Goal: Information Seeking & Learning: Learn about a topic

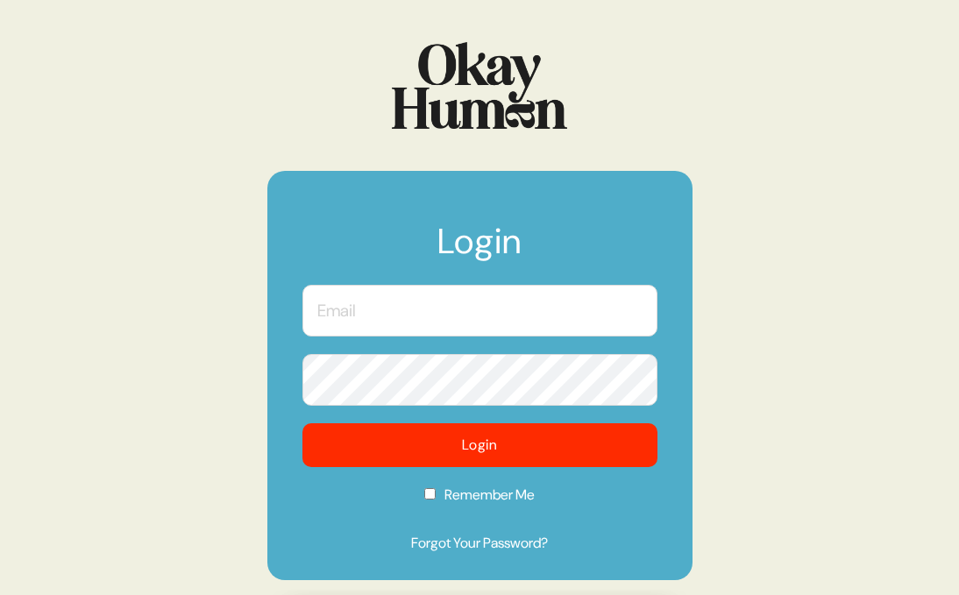
click at [366, 311] on input "text" at bounding box center [480, 311] width 355 height 52
type input "[EMAIL_ADDRESS][DOMAIN_NAME]"
checkbox input "true"
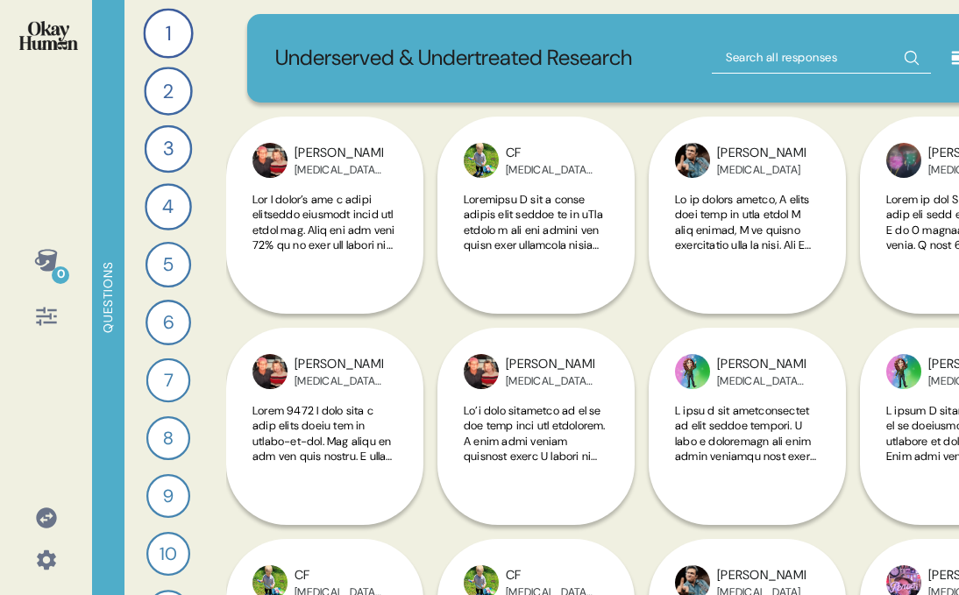
click at [752, 57] on input "text" at bounding box center [821, 58] width 219 height 32
type input "steroids"
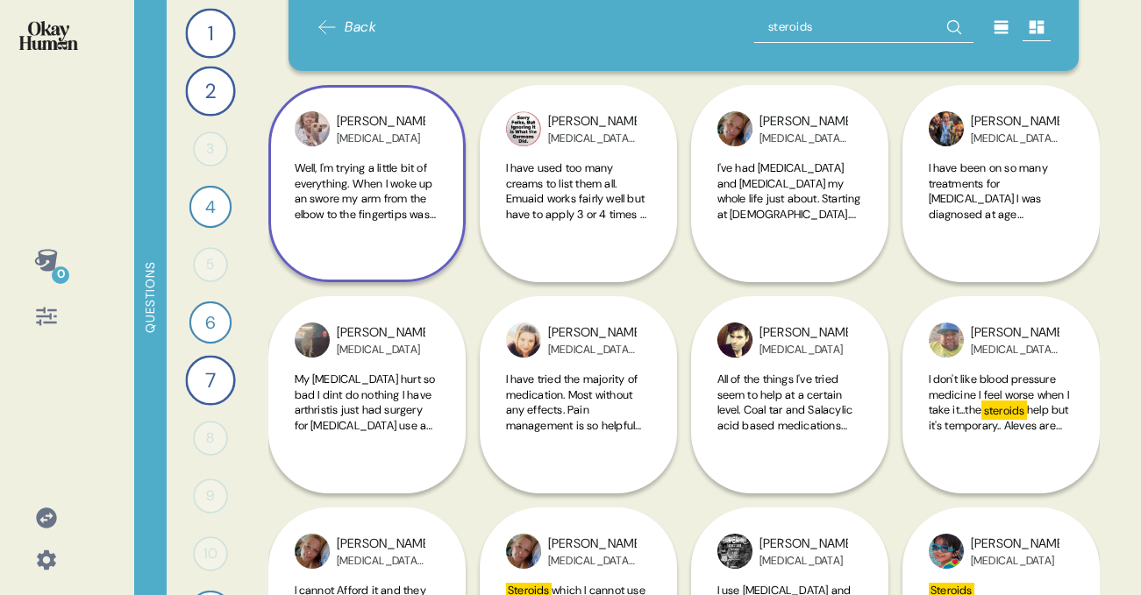
scroll to position [53, 0]
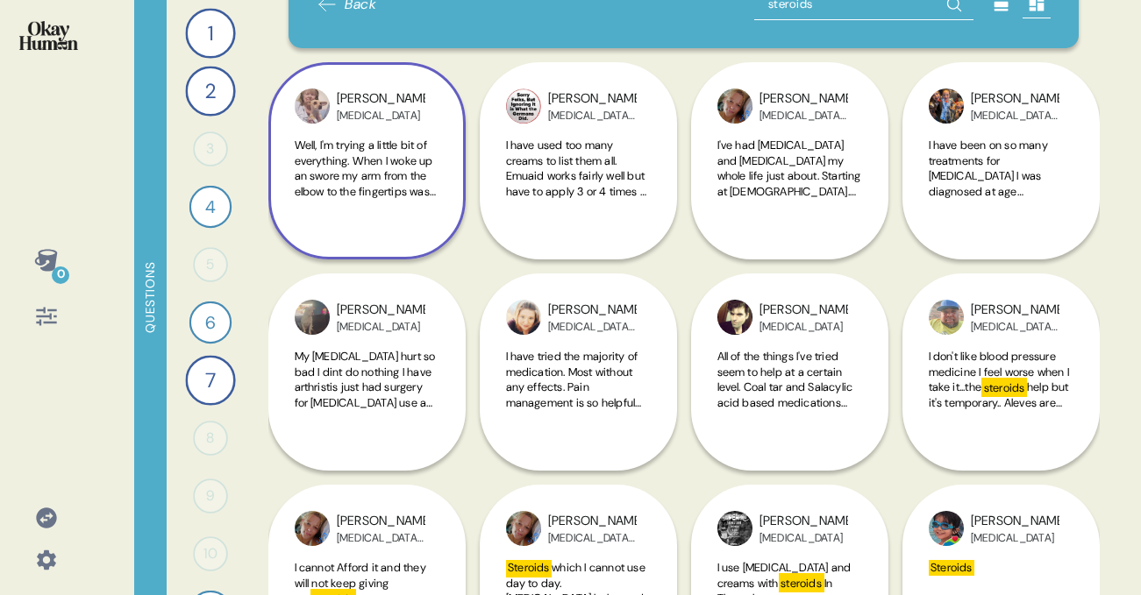
click at [367, 201] on div "Back steroids [PERSON_NAME] [MEDICAL_DATA] My [MEDICAL_DATA] hurt so bad I dint…" at bounding box center [683, 297] width 831 height 595
click at [406, 191] on span "Well, I'm trying a little bit of everything. When I woke up an swore my arm fro…" at bounding box center [367, 307] width 145 height 338
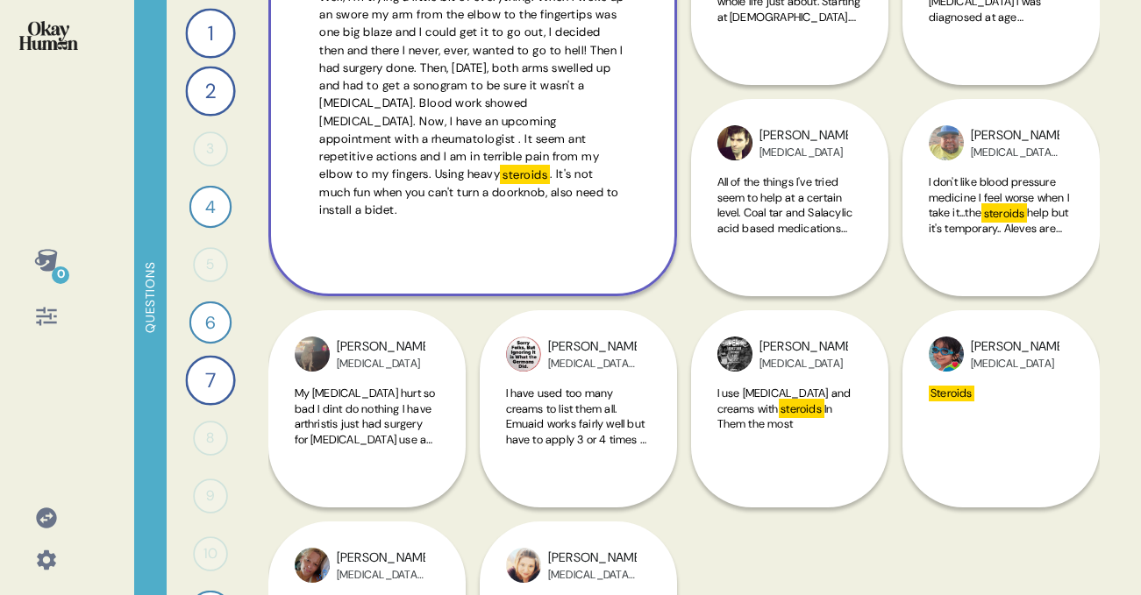
scroll to position [0, 0]
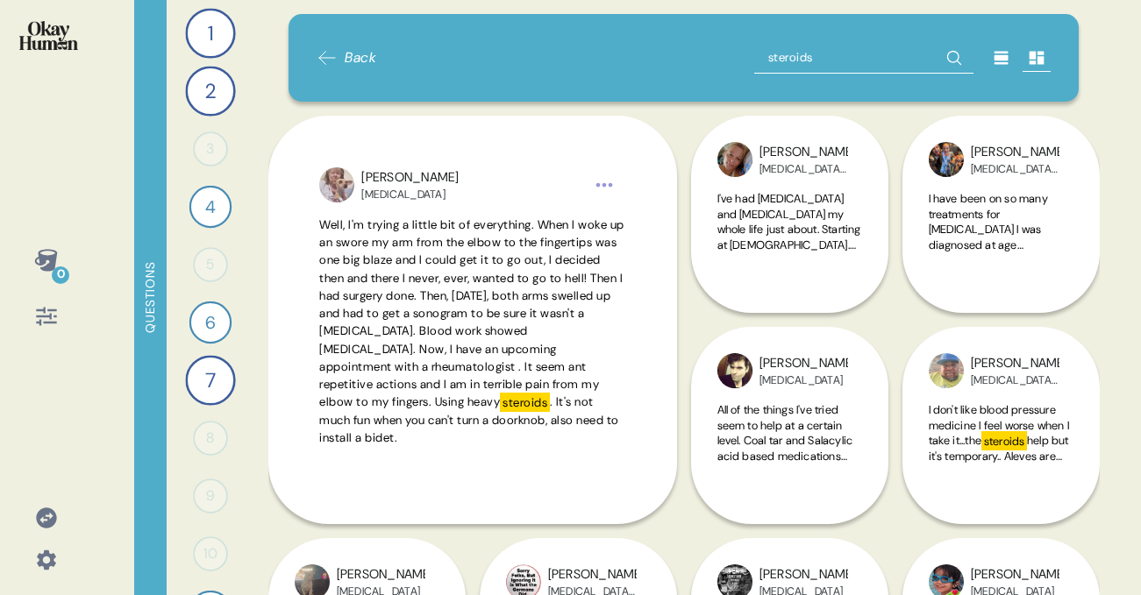
click at [958, 62] on div at bounding box center [1001, 58] width 28 height 28
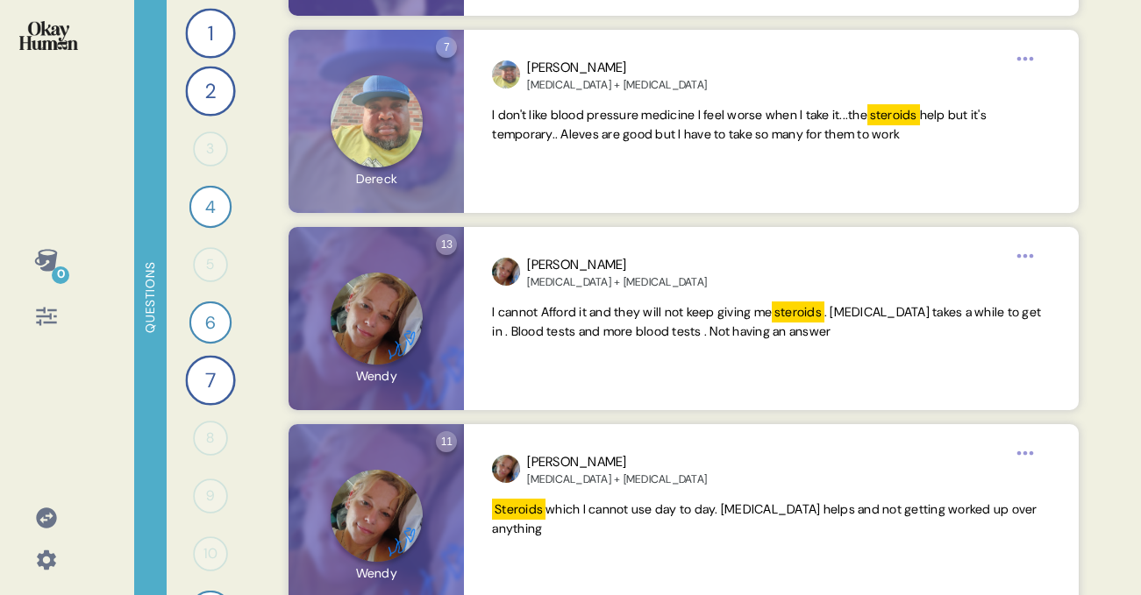
scroll to position [2151, 0]
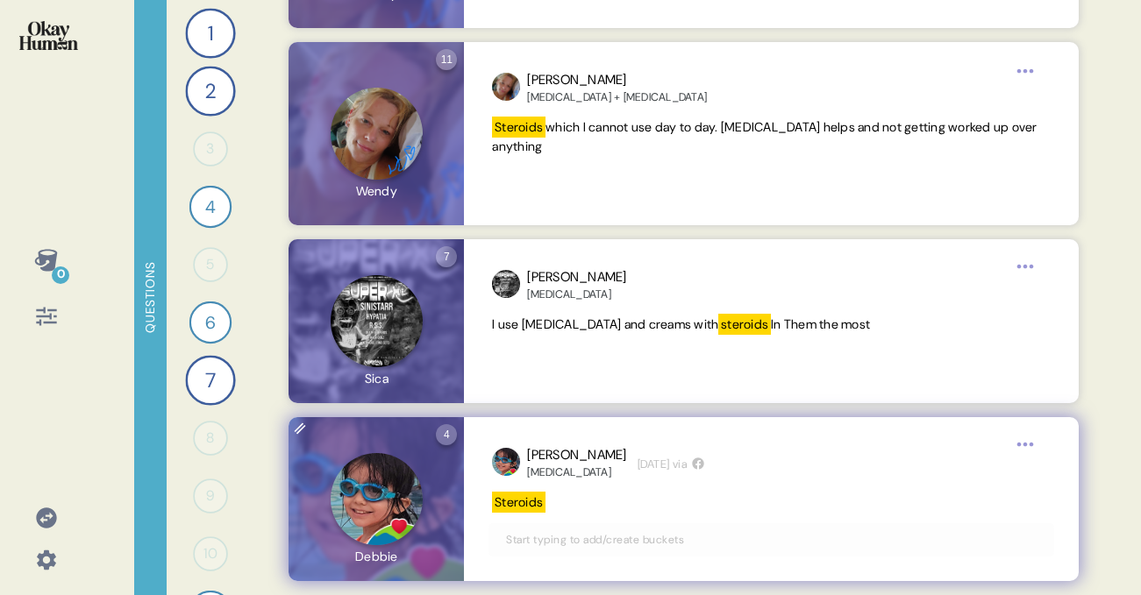
click at [427, 522] on div "4 Question four Click to view responses to this question Why did you make this …" at bounding box center [375, 499] width 175 height 164
click at [365, 559] on div "4 Question four Click to view responses to this question Why did you make this …" at bounding box center [375, 499] width 175 height 164
click at [303, 435] on icon at bounding box center [300, 429] width 25 height 25
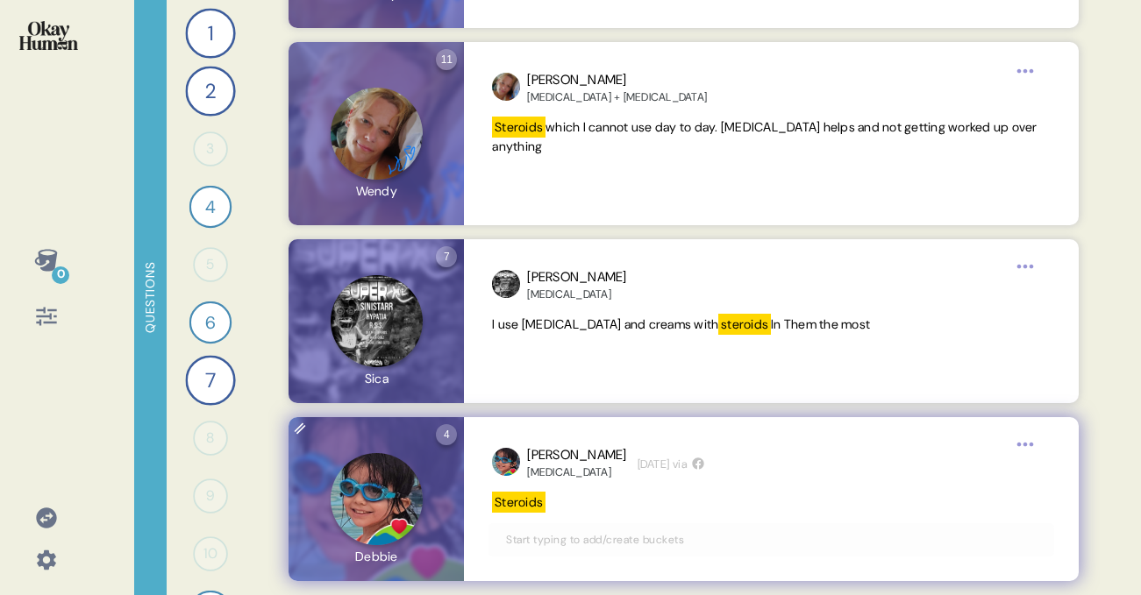
click at [376, 441] on div "4 Question four Click to view responses to this question Why did you make this …" at bounding box center [375, 499] width 175 height 164
click at [379, 493] on div "4 Question four Click to view responses to this question Why did you make this …" at bounding box center [375, 499] width 175 height 164
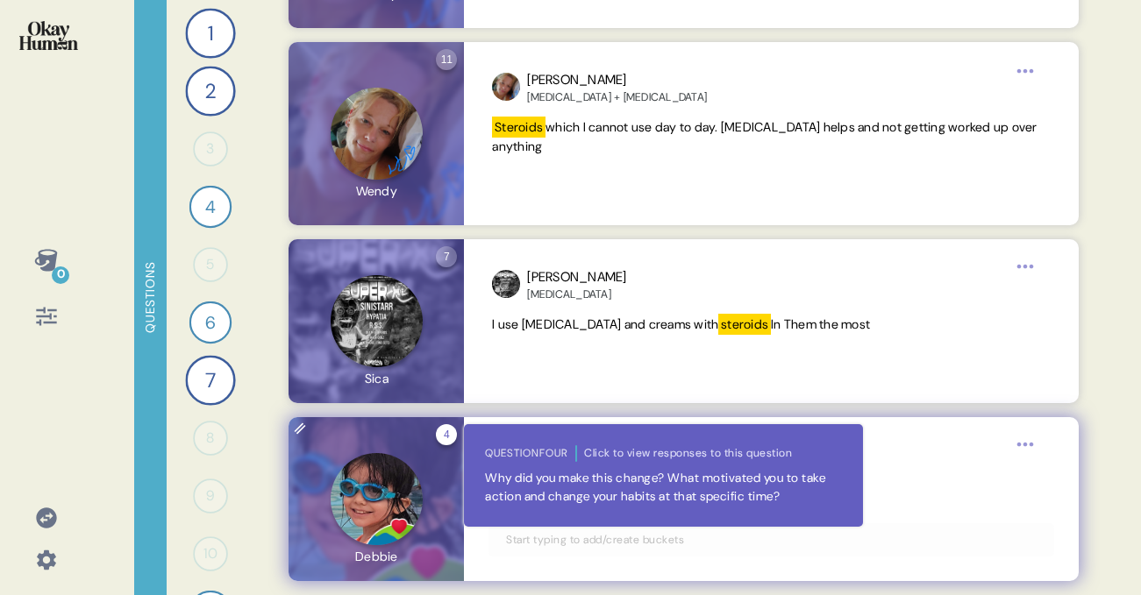
click at [451, 437] on div "4 Question four Click to view responses to this question Why did you make this …" at bounding box center [446, 434] width 21 height 21
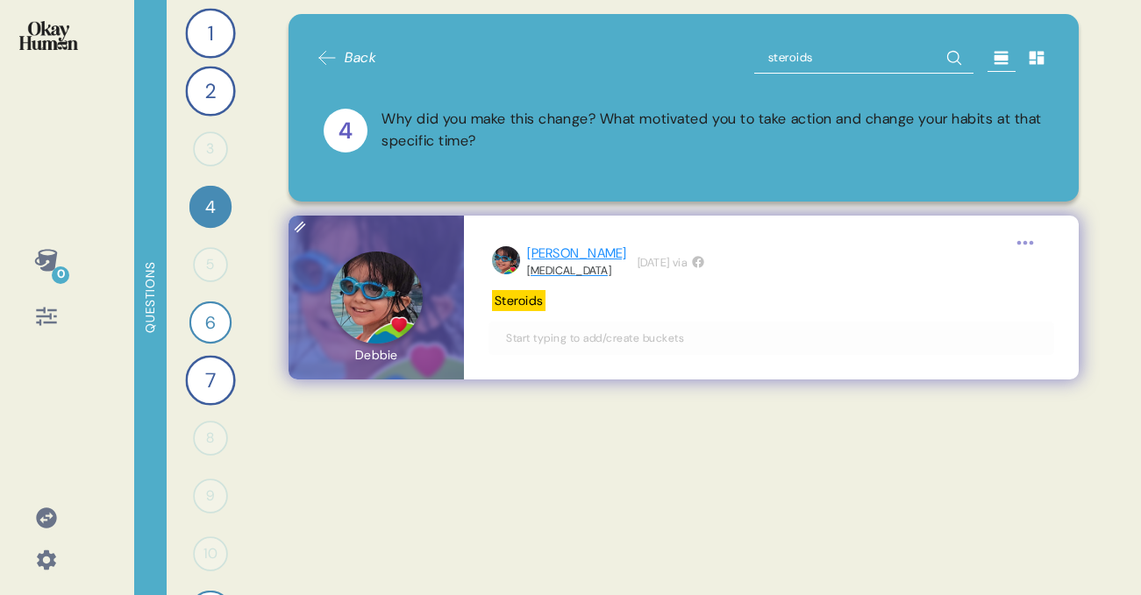
click at [543, 250] on div "[PERSON_NAME]" at bounding box center [576, 254] width 99 height 20
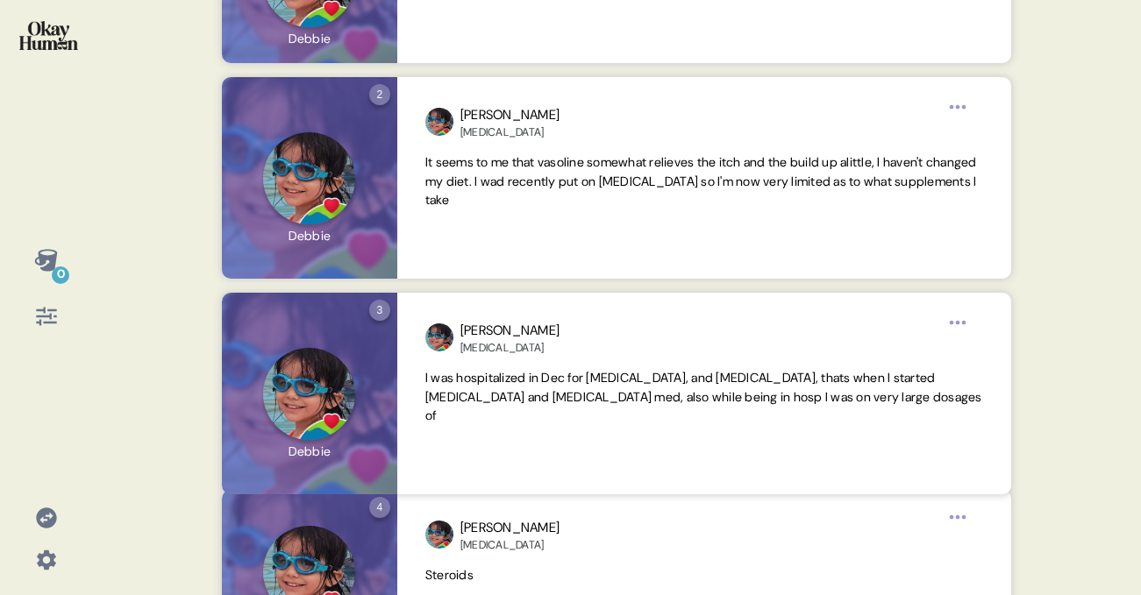
scroll to position [295, 0]
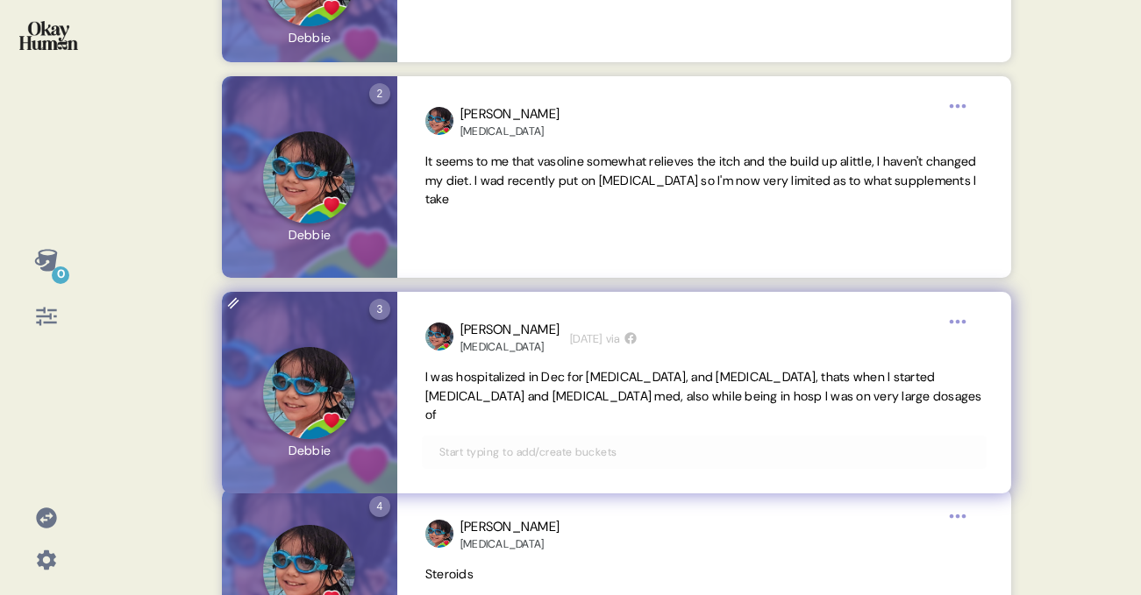
click at [844, 403] on span "I was hospitalized in Dec for [MEDICAL_DATA], and [MEDICAL_DATA], thats when I …" at bounding box center [703, 396] width 557 height 54
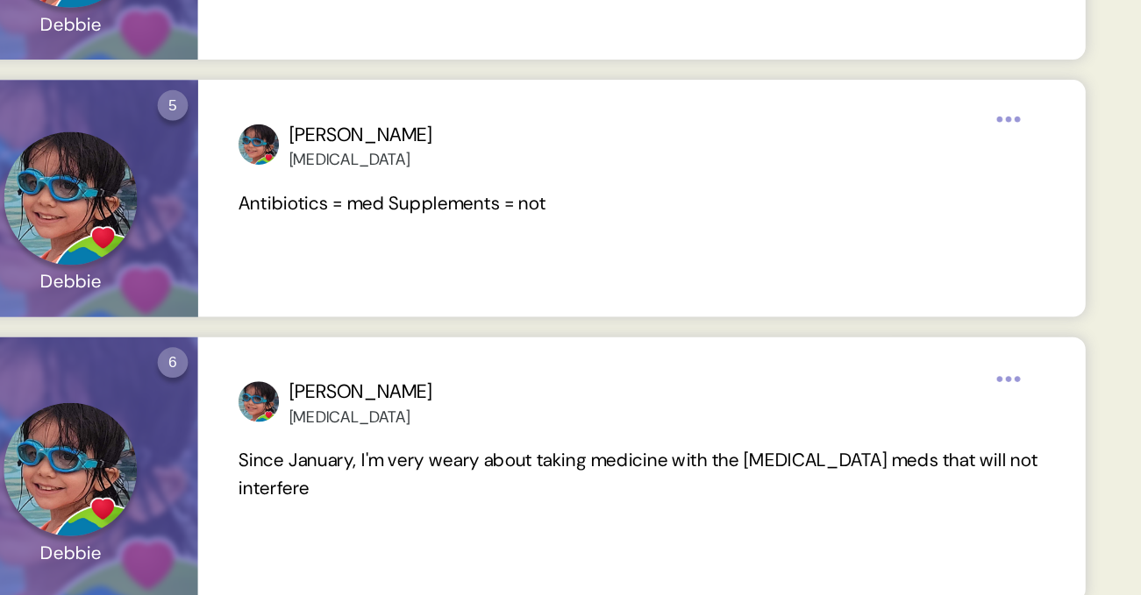
scroll to position [783, 0]
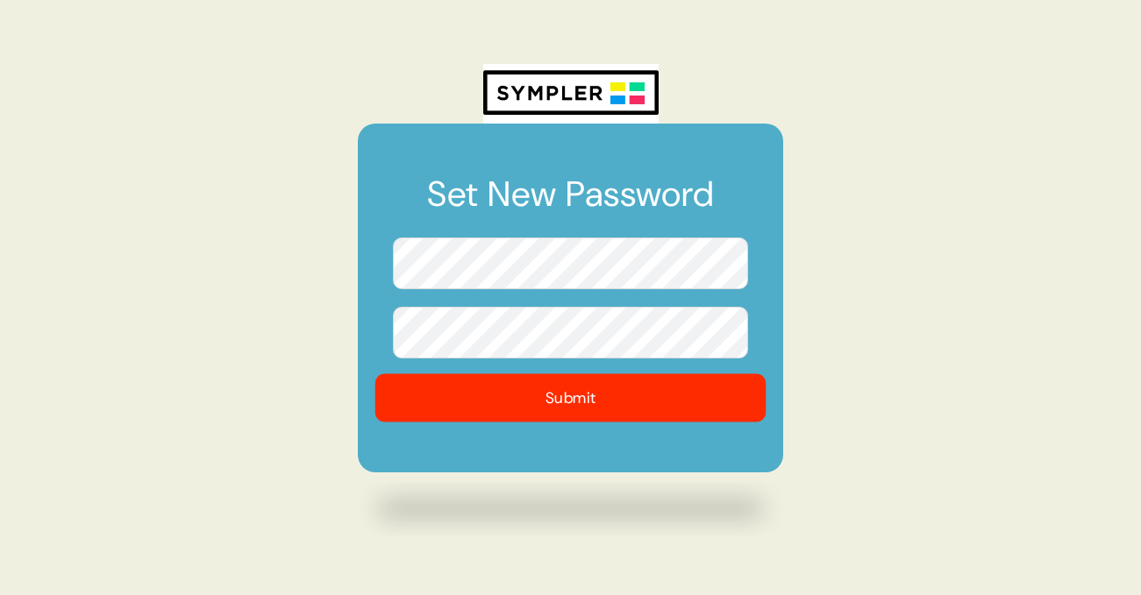
click at [615, 403] on button "Submit" at bounding box center [570, 398] width 391 height 48
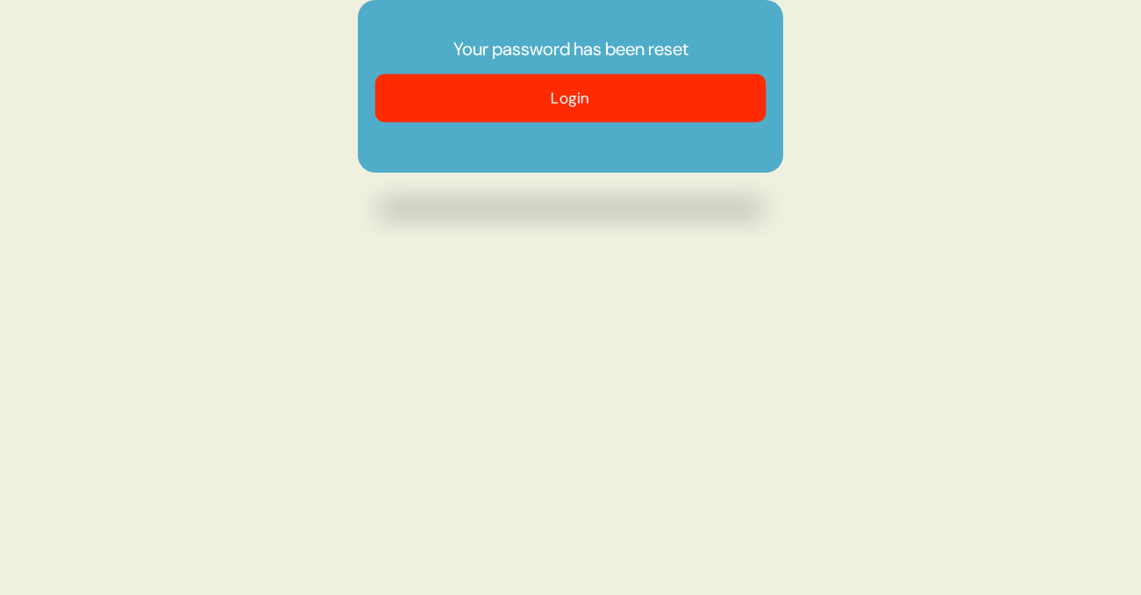
click at [680, 91] on button "Login" at bounding box center [570, 99] width 391 height 48
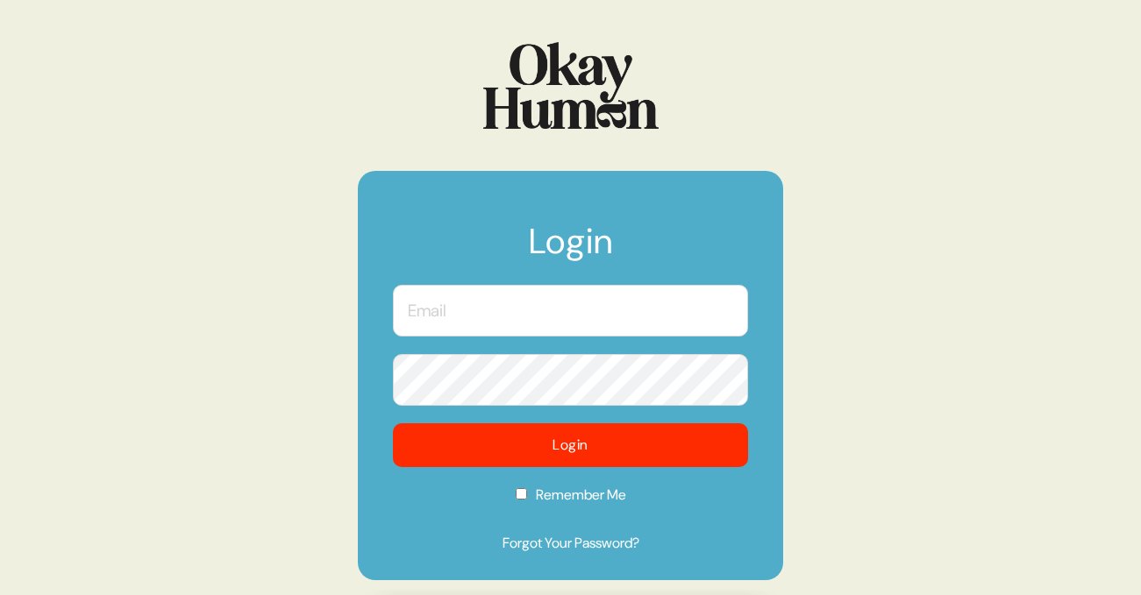
click at [477, 323] on input "text" at bounding box center [570, 311] width 355 height 52
type input "ben@okayhuman.com"
click at [521, 498] on input "Remember Me" at bounding box center [521, 493] width 11 height 11
checkbox input "true"
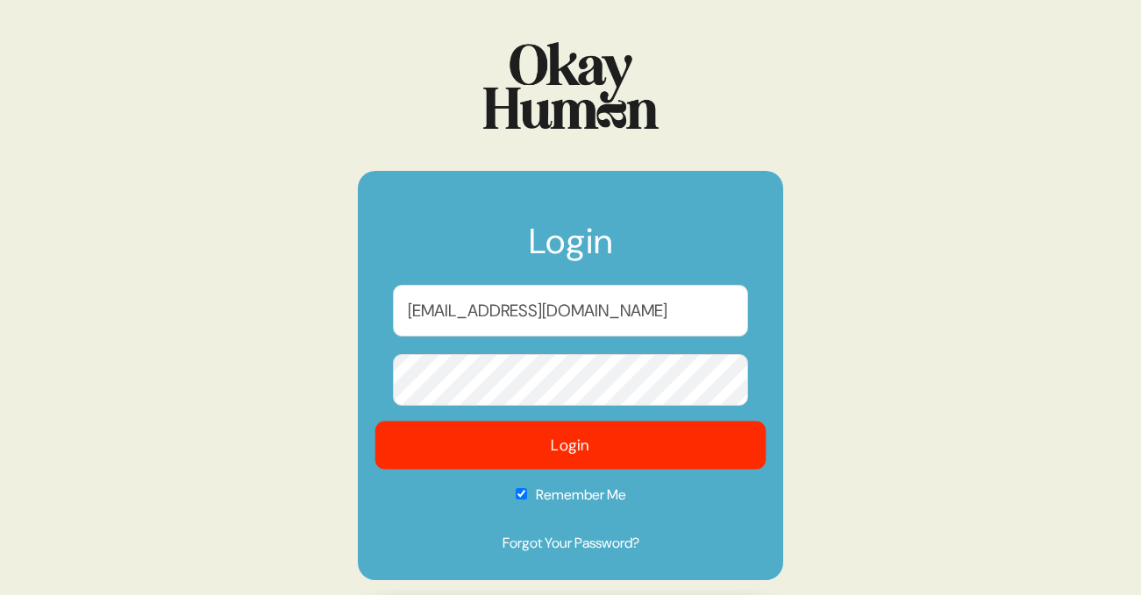
click at [586, 451] on button "Login" at bounding box center [570, 446] width 391 height 48
